Goal: Transaction & Acquisition: Purchase product/service

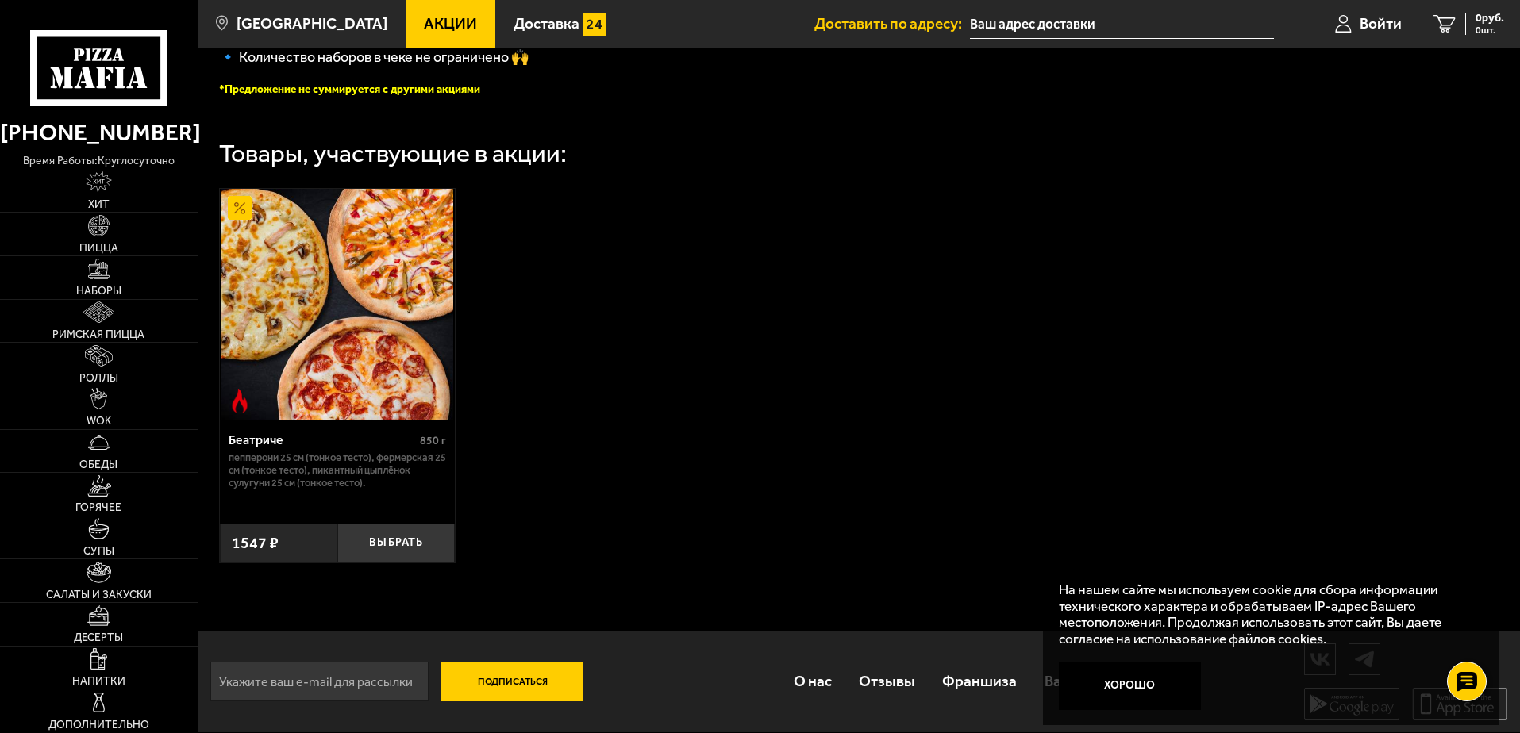
scroll to position [476, 0]
click at [405, 540] on button "Выбрать" at bounding box center [395, 543] width 117 height 39
click at [355, 544] on button "−" at bounding box center [356, 543] width 39 height 39
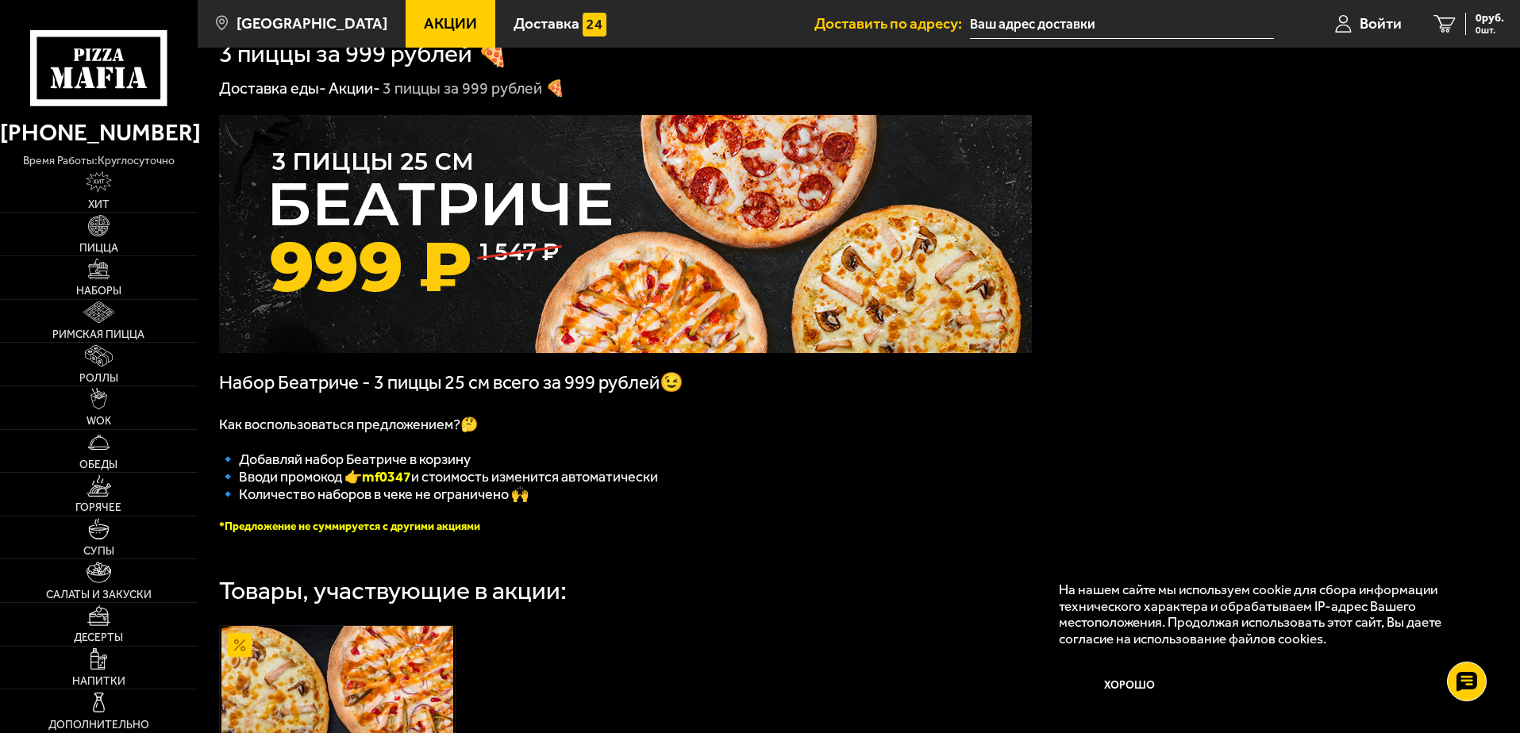
scroll to position [0, 0]
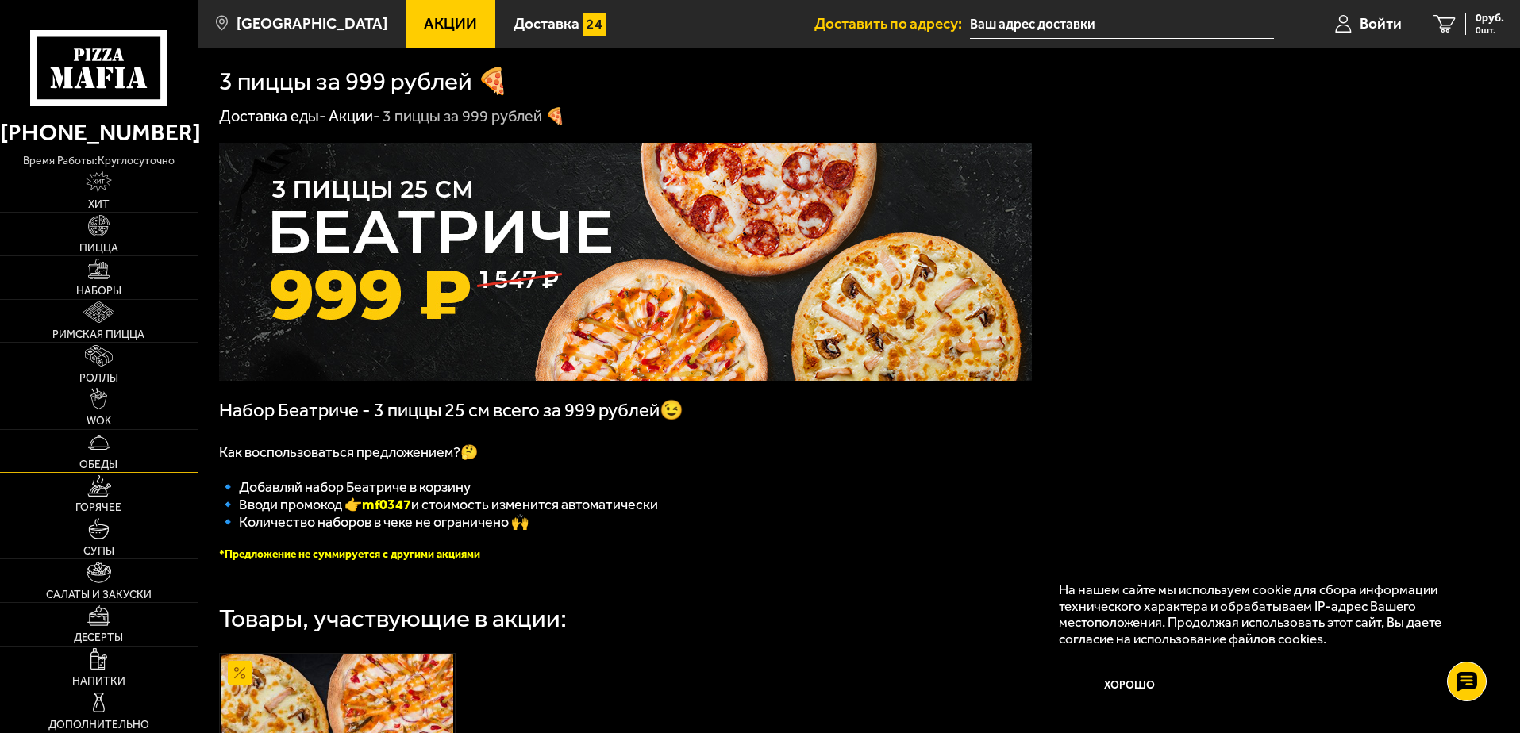
click at [102, 445] on img at bounding box center [98, 442] width 21 height 21
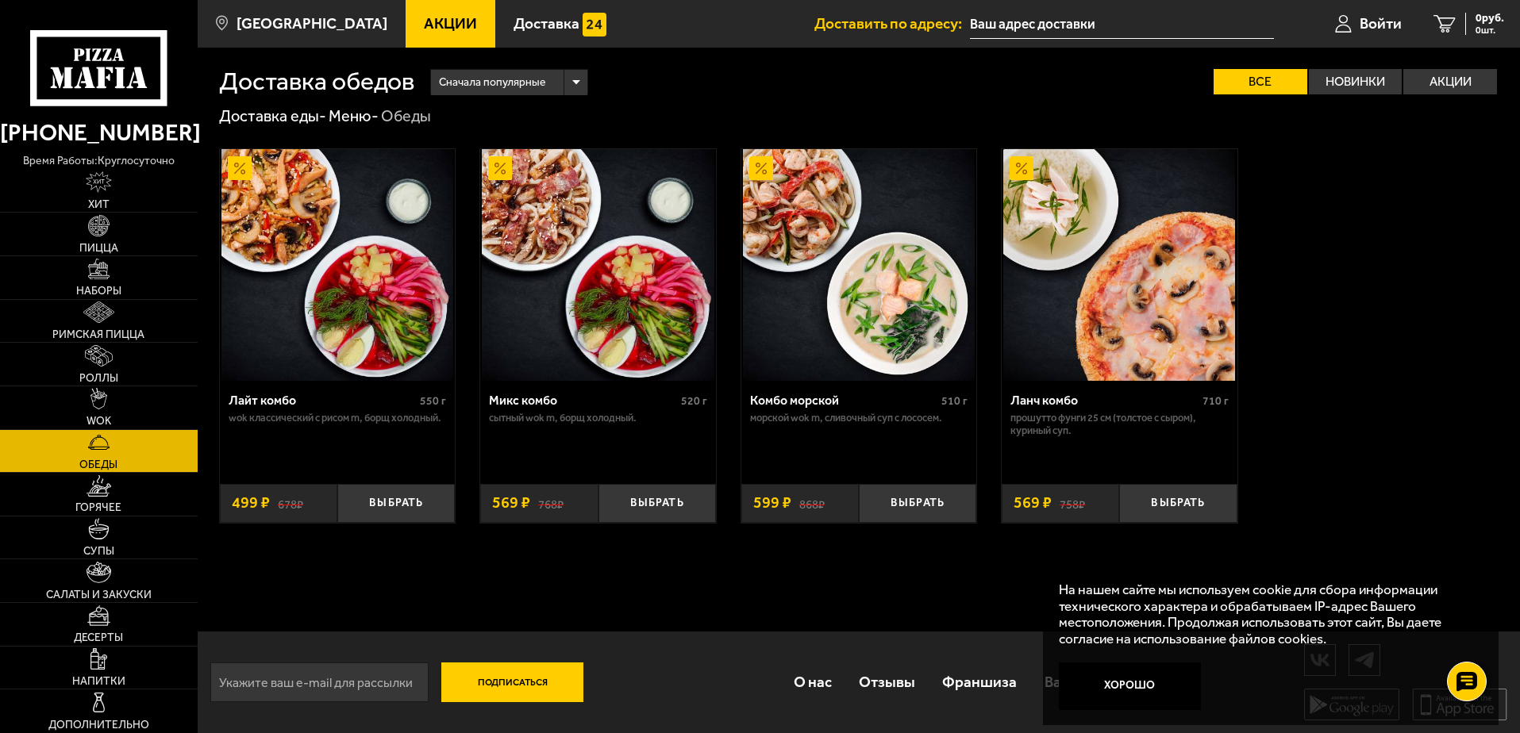
scroll to position [1, 0]
click at [1372, 345] on div "Лайт комбо 550 г Wok классический с рисом M, Борщ холодный. Выбрать 678 ₽ 499 ₽…" at bounding box center [859, 335] width 1322 height 418
click at [581, 79] on div "Сначала популярные" at bounding box center [509, 82] width 156 height 25
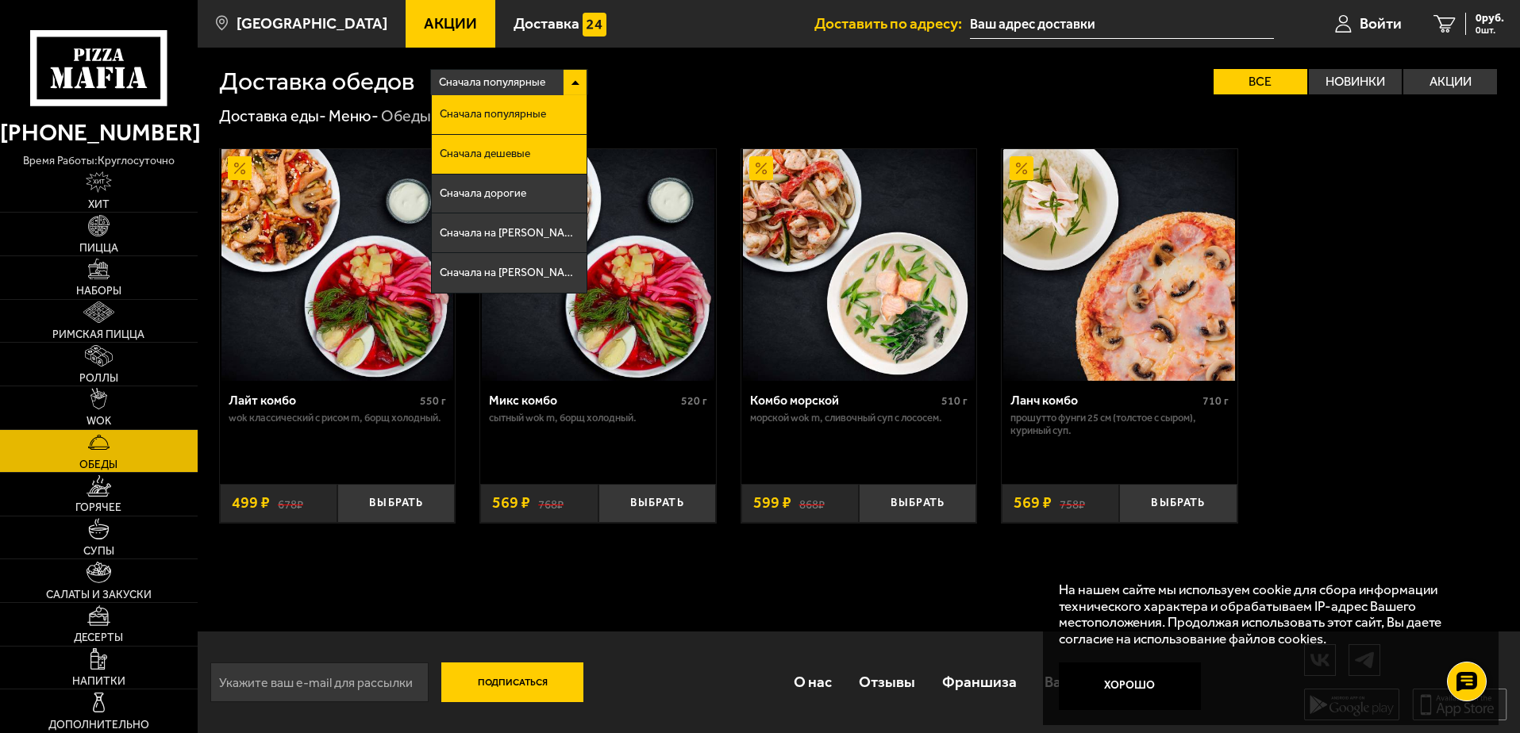
click at [530, 150] on span "Сначала дешевые" at bounding box center [485, 153] width 90 height 11
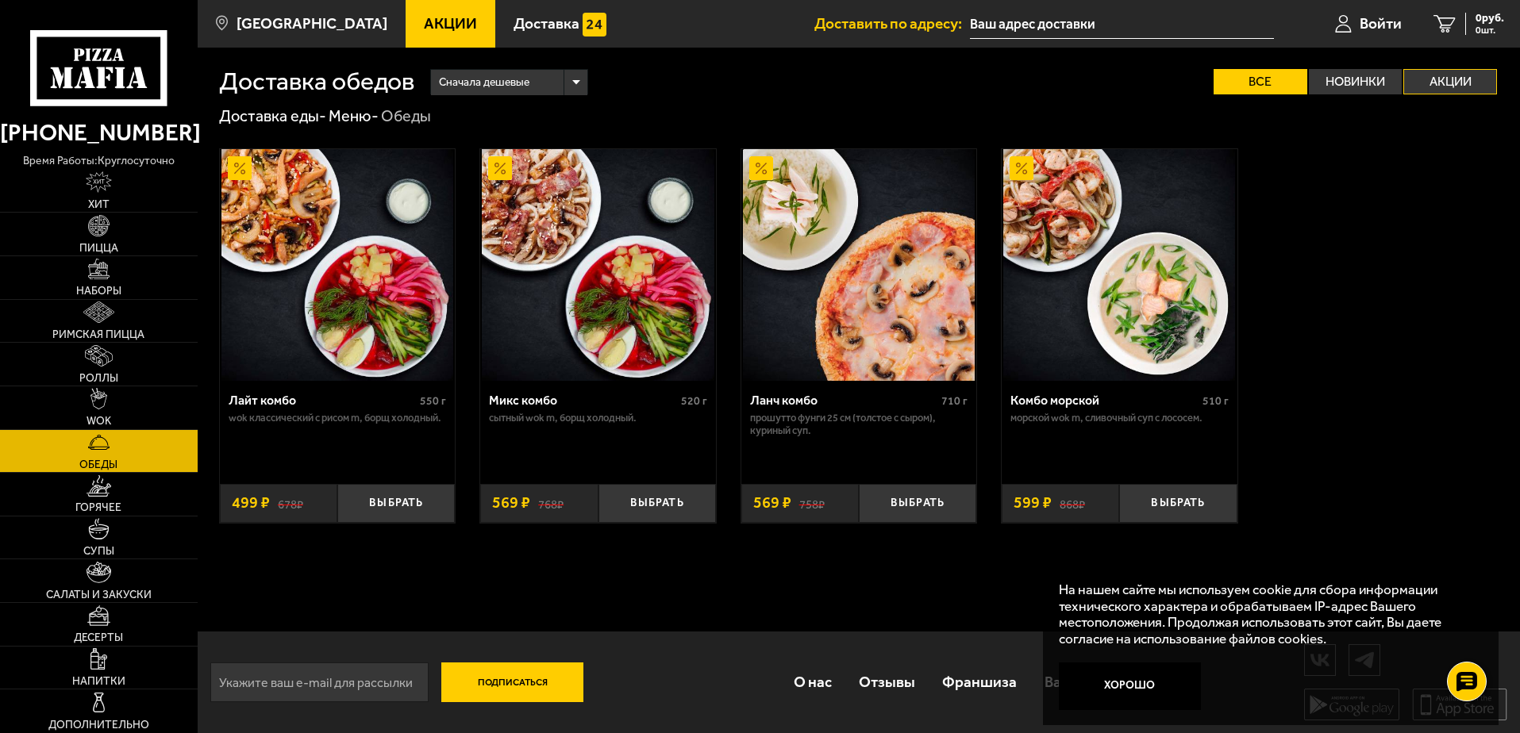
click at [1449, 82] on label "Акции" at bounding box center [1450, 81] width 94 height 25
click at [0, 0] on input "Акции" at bounding box center [0, 0] width 0 height 0
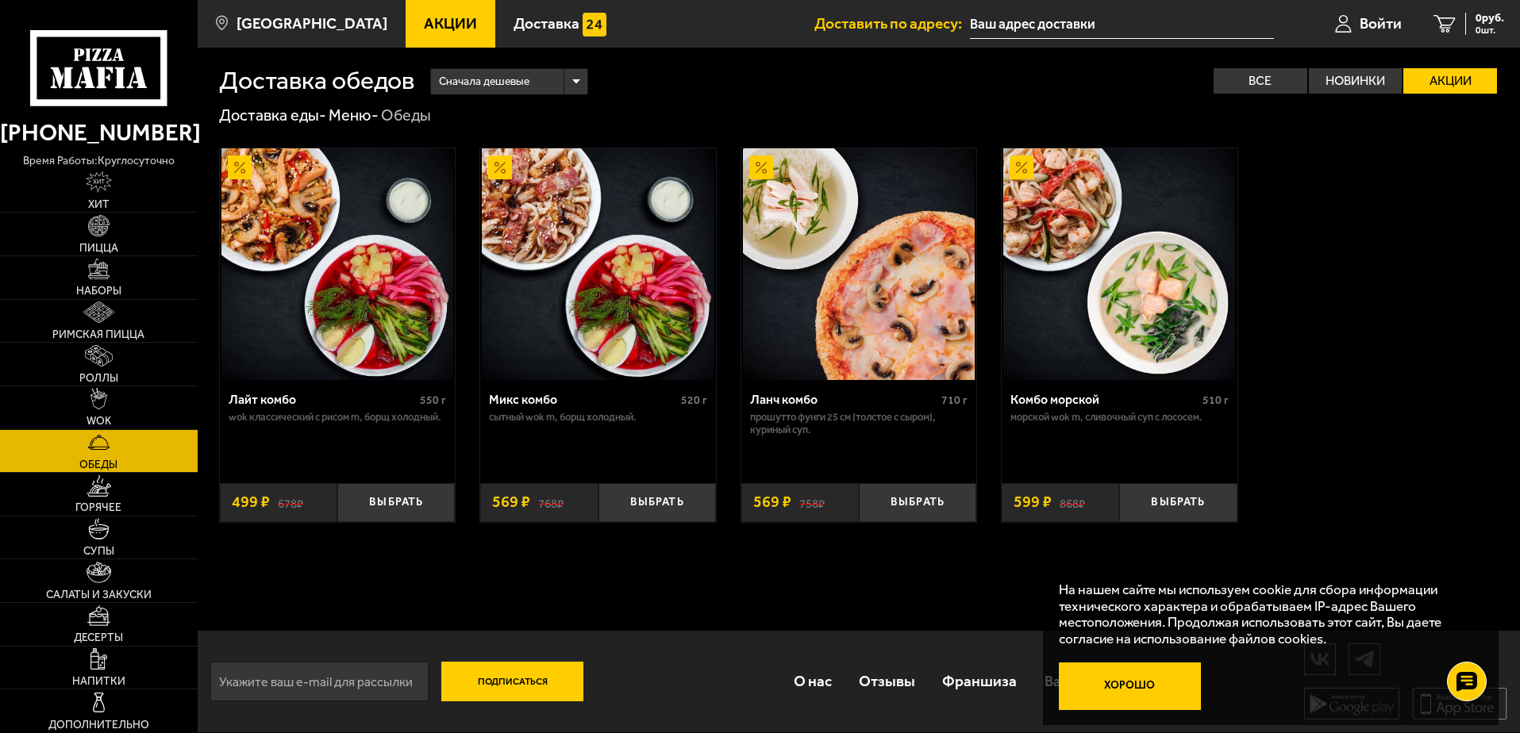
click at [1140, 689] on button "Хорошо" at bounding box center [1130, 687] width 143 height 48
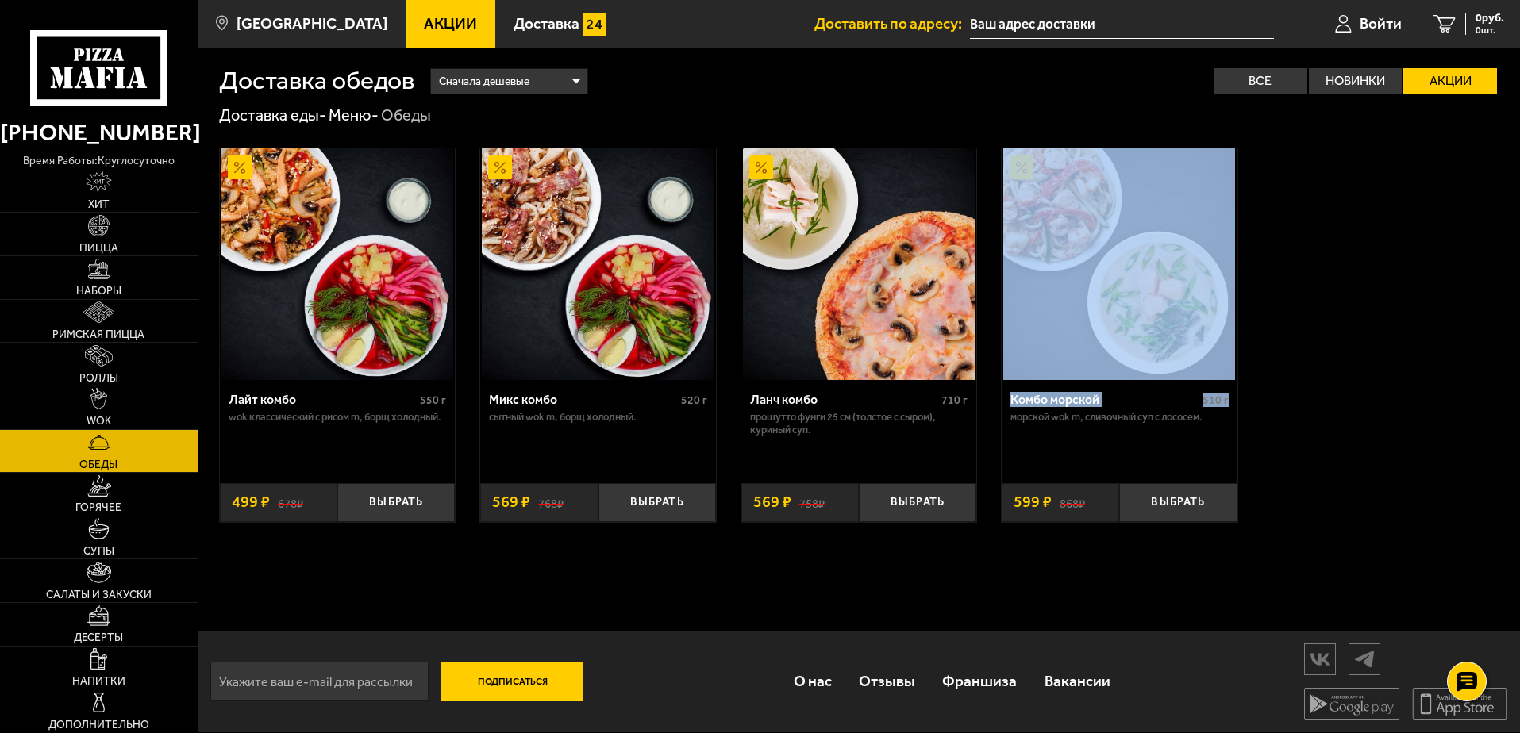
click at [1328, 386] on div "Лайт комбо 550 г Wok классический с рисом M, Борщ холодный. Выбрать 678 ₽ 499 ₽…" at bounding box center [859, 335] width 1322 height 418
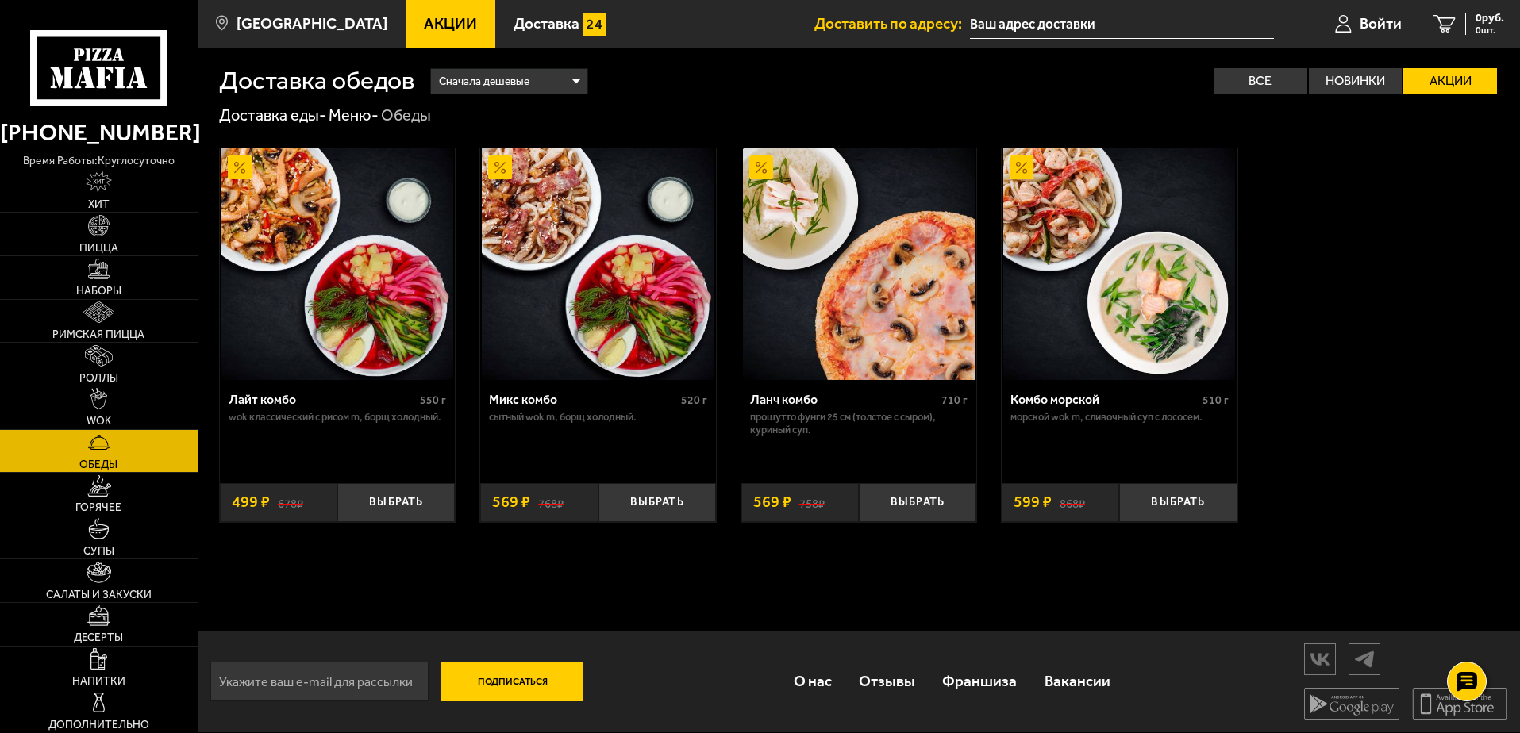
click at [1378, 302] on div "Лайт комбо 550 г Wok классический с рисом M, Борщ холодный. Выбрать 678 ₽ 499 ₽…" at bounding box center [859, 335] width 1322 height 418
click at [106, 489] on img at bounding box center [99, 485] width 24 height 21
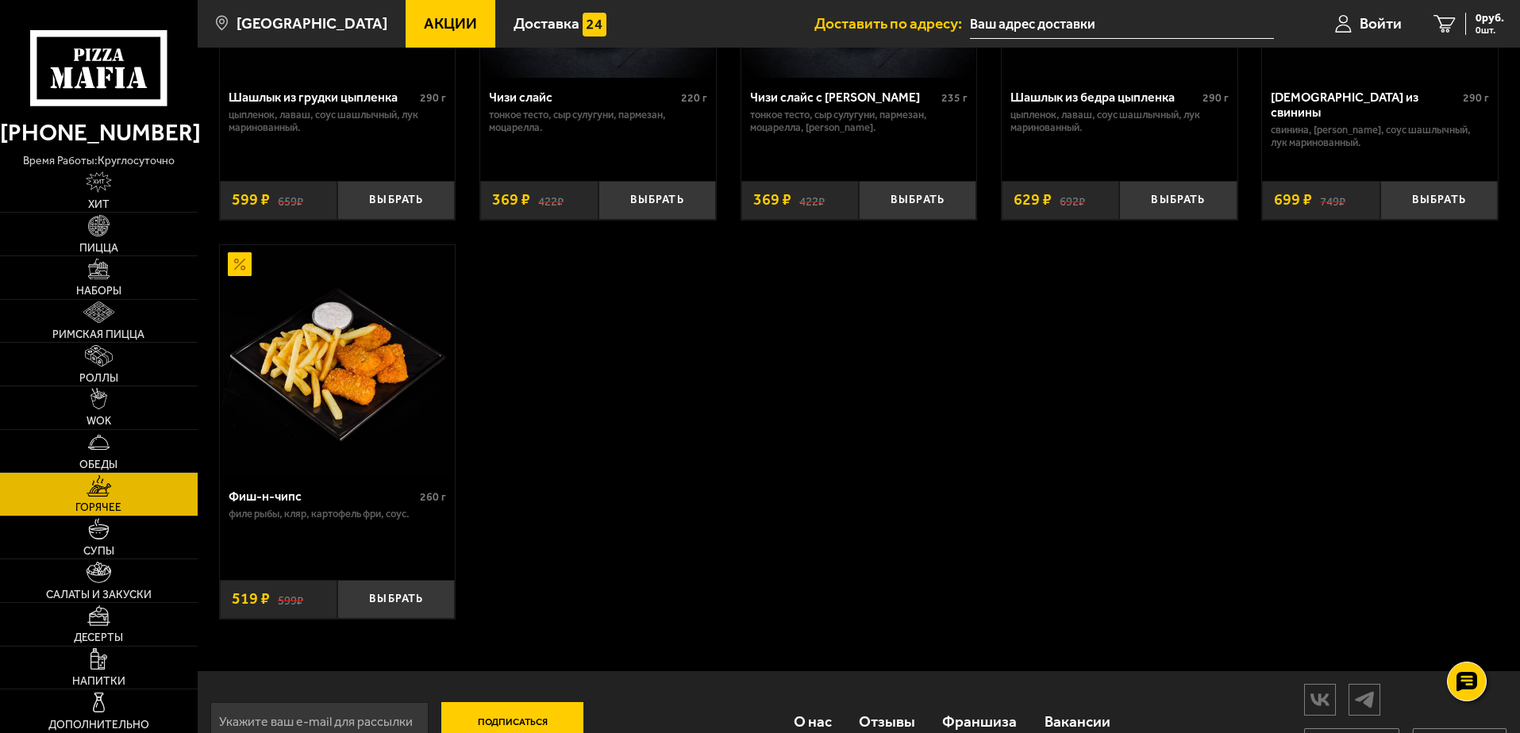
scroll to position [1244, 0]
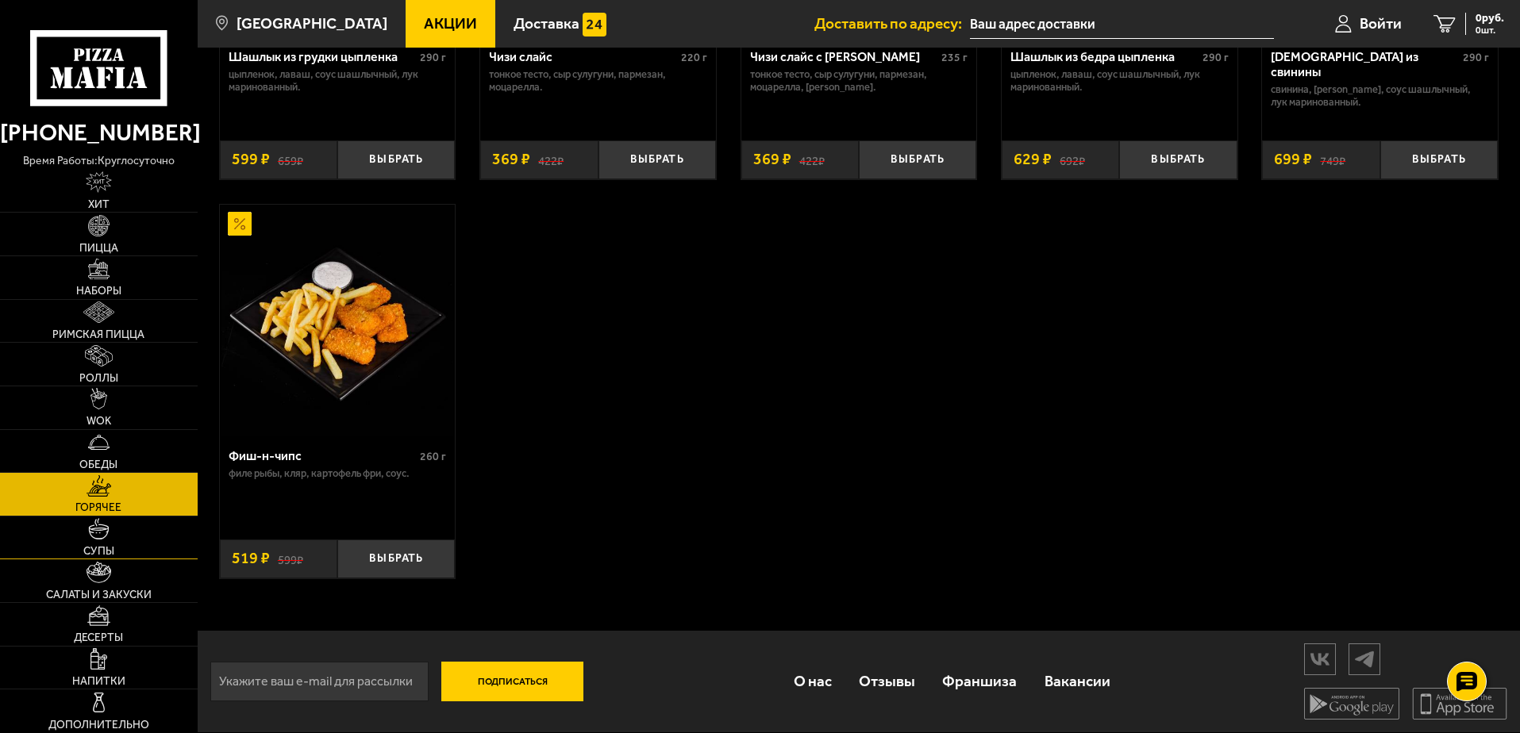
click at [102, 537] on img at bounding box center [98, 528] width 21 height 21
